Goal: Information Seeking & Learning: Obtain resource

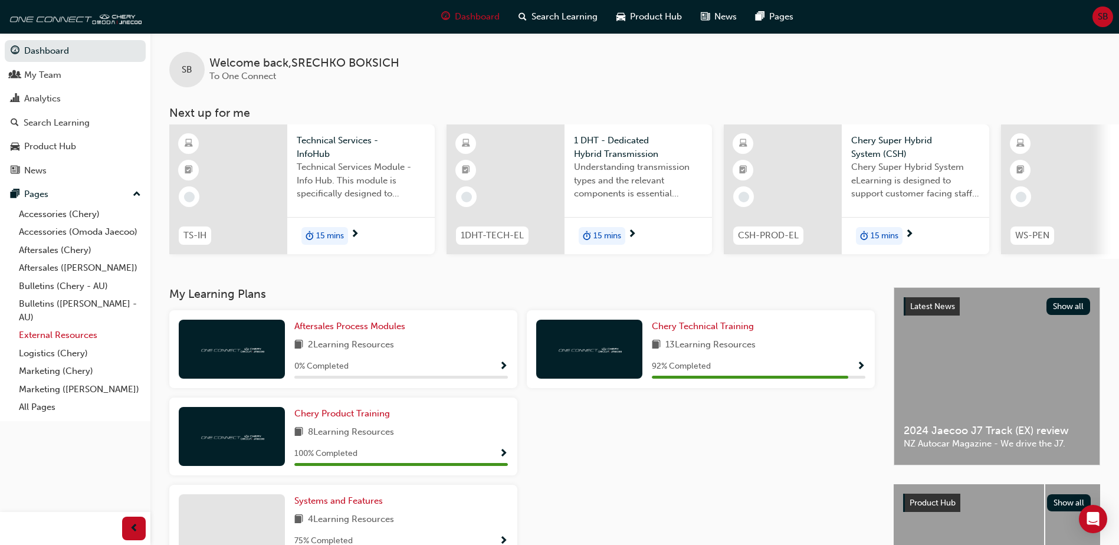
click at [70, 333] on link "External Resources" at bounding box center [80, 335] width 132 height 18
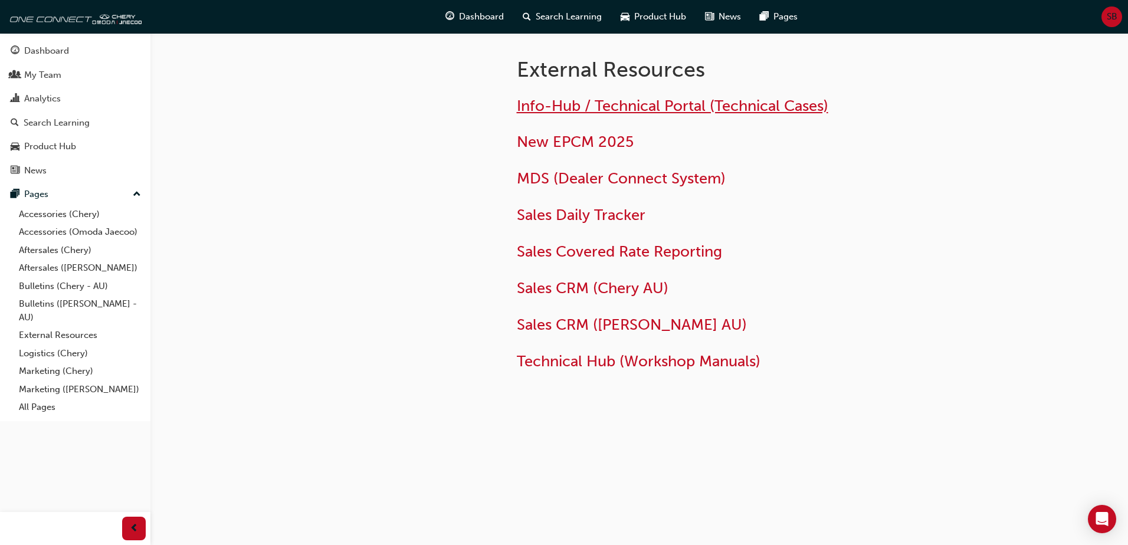
click at [554, 107] on span "Info-Hub / Technical Portal (Technical Cases)" at bounding box center [673, 106] width 312 height 18
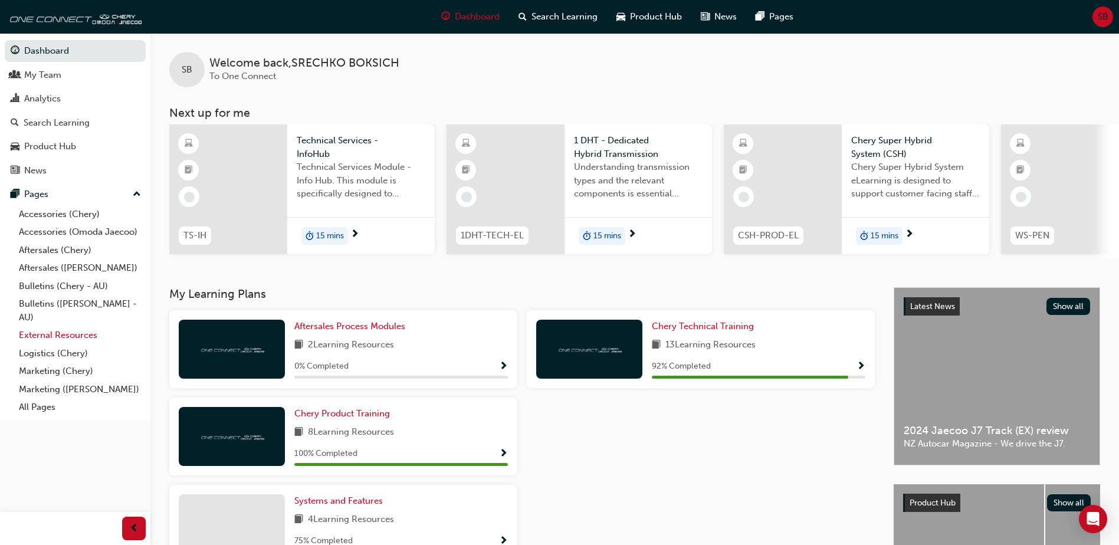
click at [70, 336] on link "External Resources" at bounding box center [80, 335] width 132 height 18
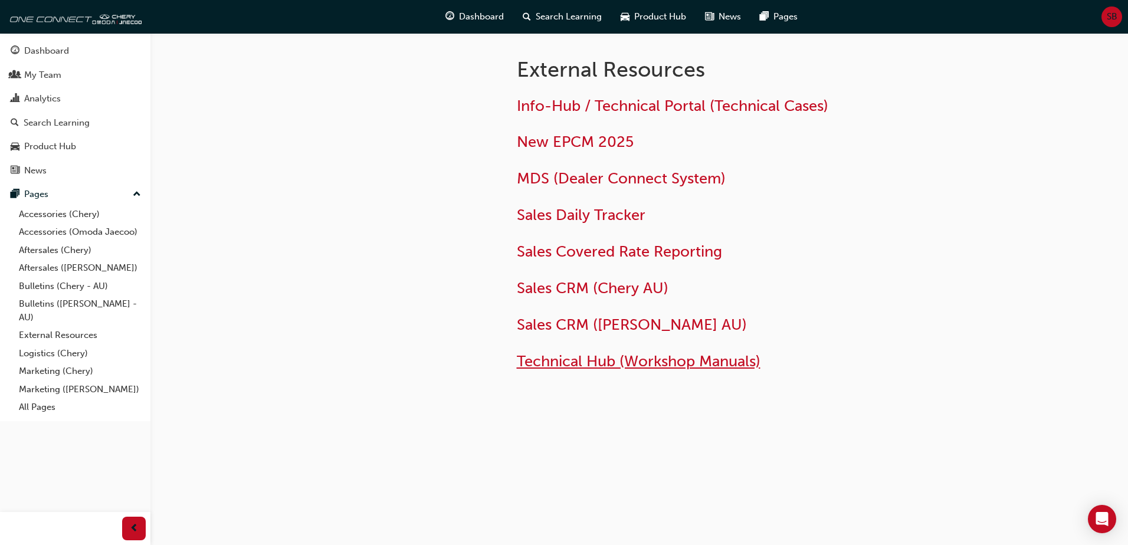
click at [552, 367] on span "Technical Hub (Workshop Manuals)" at bounding box center [639, 361] width 244 height 18
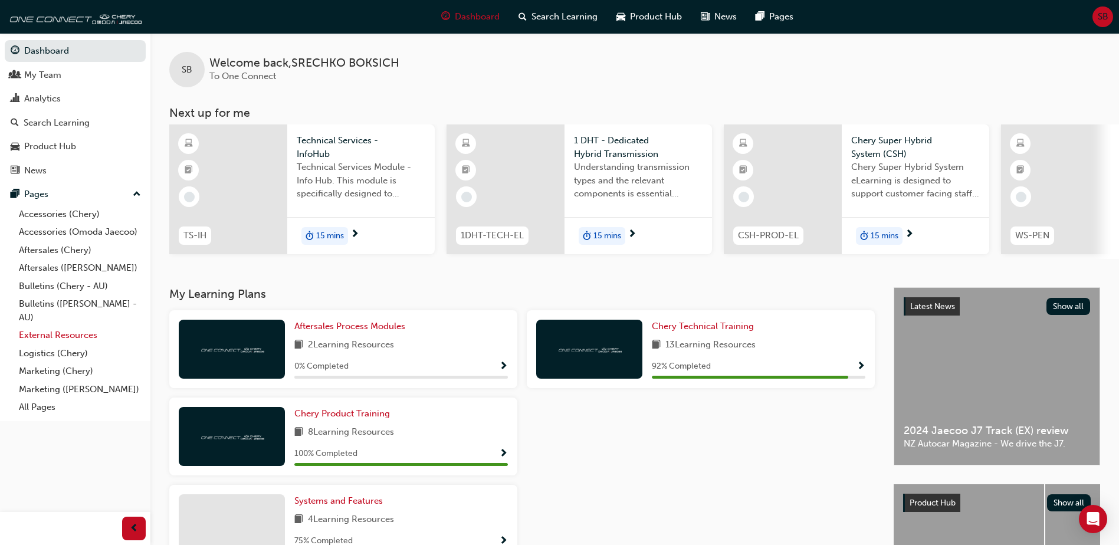
click at [63, 335] on link "External Resources" at bounding box center [80, 335] width 132 height 18
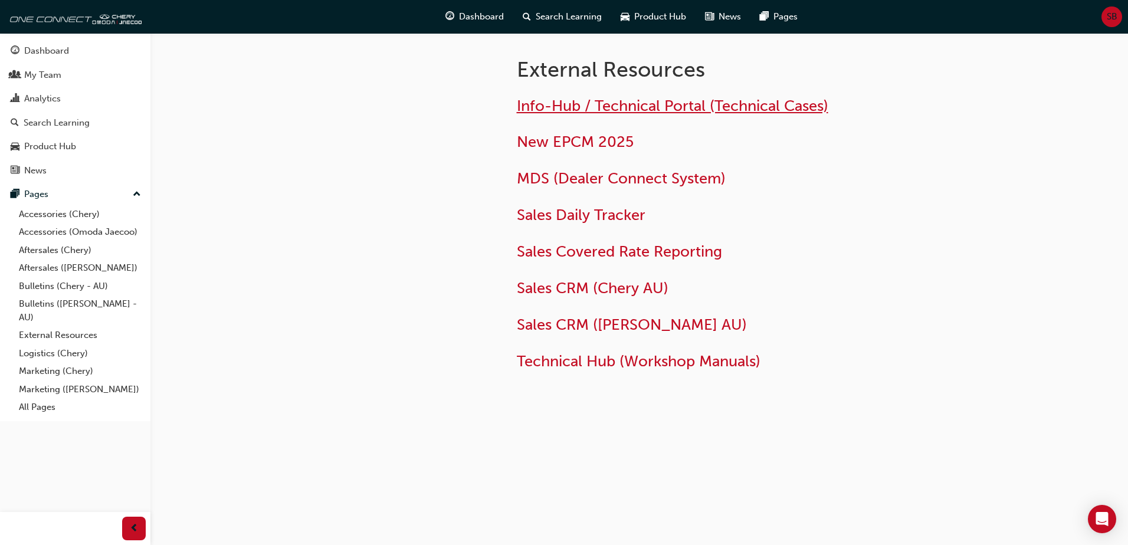
click at [566, 109] on span "Info-Hub / Technical Portal (Technical Cases)" at bounding box center [673, 106] width 312 height 18
